Goal: Task Accomplishment & Management: Manage account settings

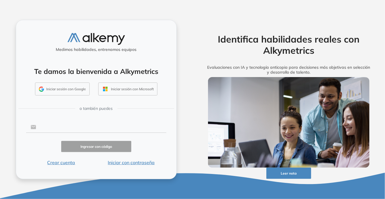
drag, startPoint x: 68, startPoint y: 129, endPoint x: 71, endPoint y: 129, distance: 3.5
click at [69, 129] on input "text" at bounding box center [101, 127] width 130 height 11
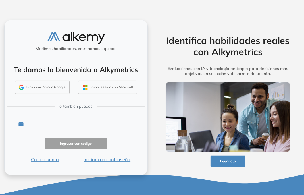
click at [43, 122] on input "text" at bounding box center [81, 124] width 115 height 11
paste input "**********"
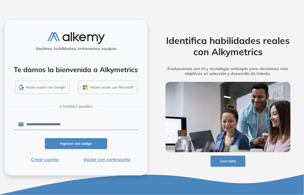
type input "**********"
click at [87, 140] on button "Ingresar con código" at bounding box center [76, 143] width 62 height 11
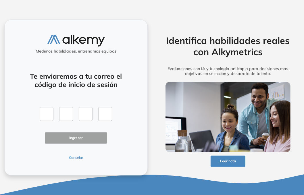
click at [76, 157] on button "Cancelar" at bounding box center [76, 157] width 62 height 5
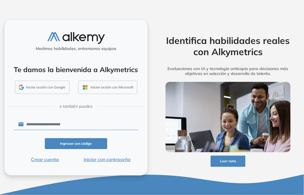
click at [112, 161] on button "Iniciar con contraseña" at bounding box center [107, 159] width 62 height 7
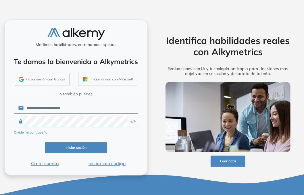
click at [133, 123] on img at bounding box center [133, 121] width 6 height 11
click at [87, 147] on button "Iniciar sesión" at bounding box center [76, 147] width 62 height 11
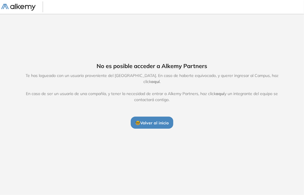
click at [160, 79] on span "aquí" at bounding box center [155, 81] width 9 height 5
